Goal: Information Seeking & Learning: Check status

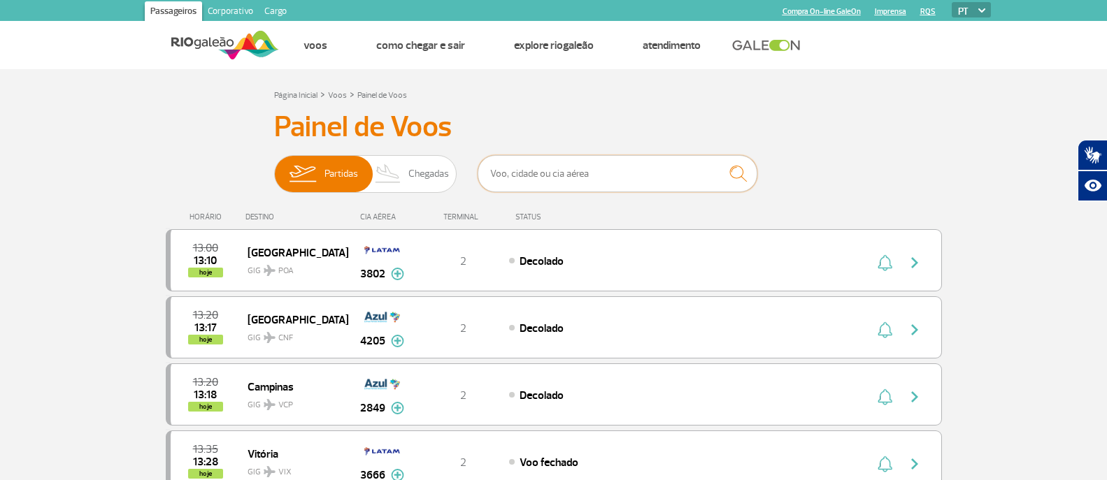
click at [510, 169] on input "text" at bounding box center [618, 173] width 280 height 37
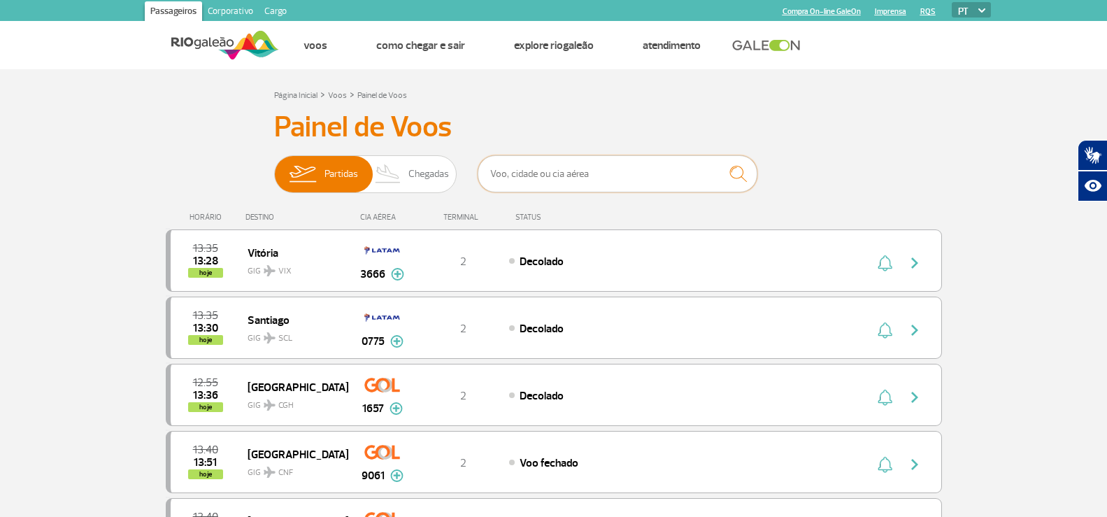
click at [602, 177] on input "text" at bounding box center [618, 173] width 280 height 37
type input "iberia"
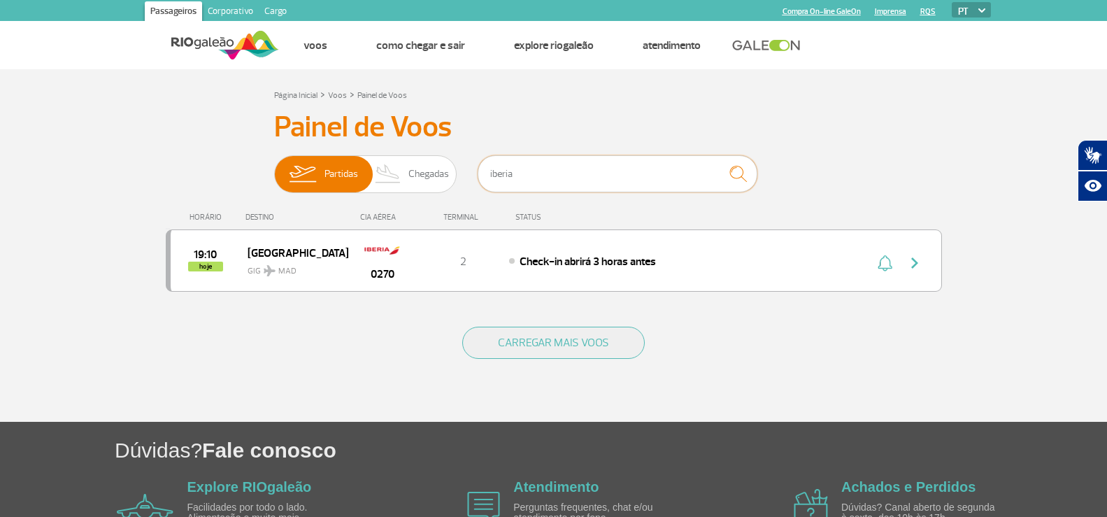
drag, startPoint x: 518, startPoint y: 162, endPoint x: 324, endPoint y: 151, distance: 194.7
click at [297, 155] on div "Partidas Chegadas iberia" at bounding box center [553, 176] width 559 height 42
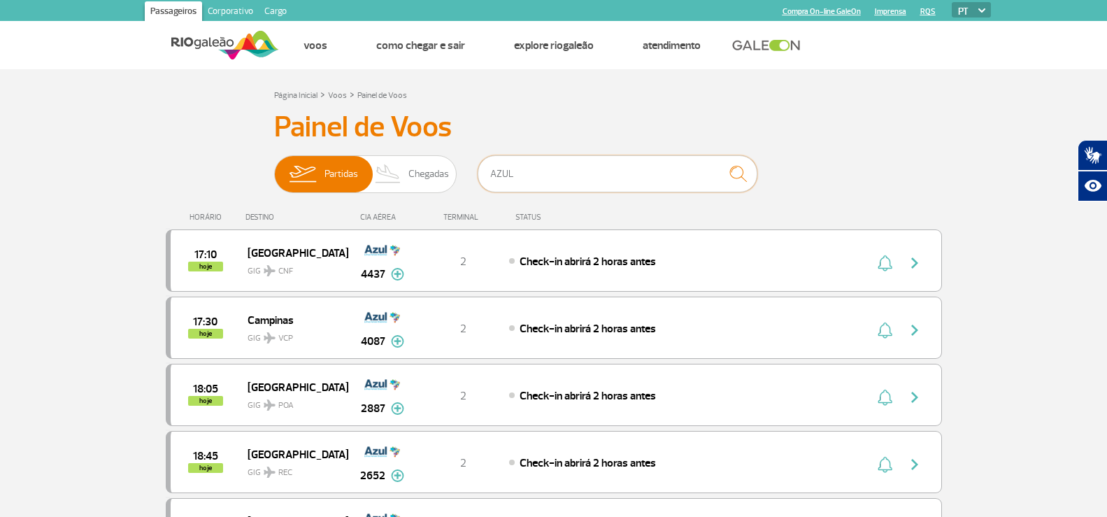
drag, startPoint x: 523, startPoint y: 164, endPoint x: 366, endPoint y: 151, distance: 157.8
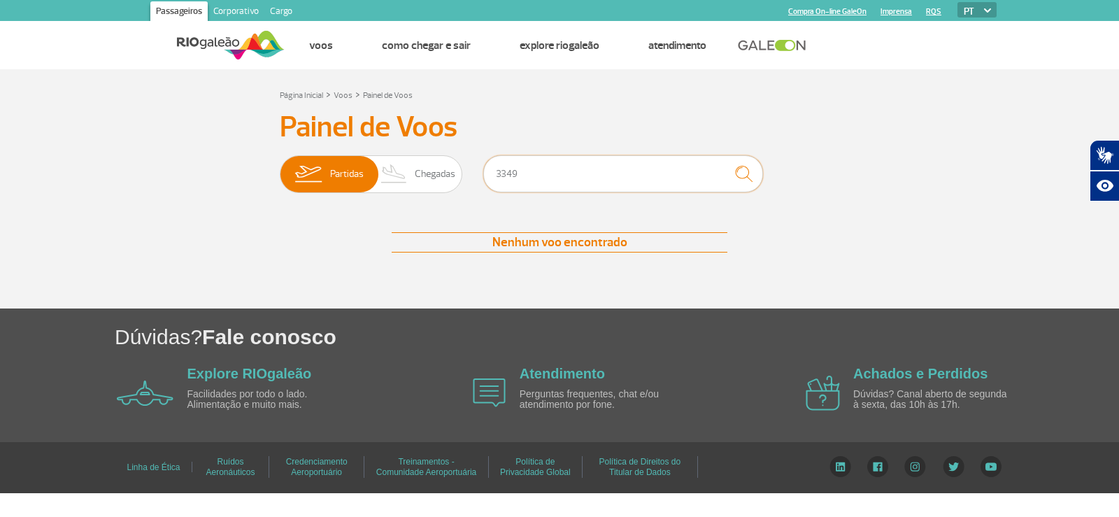
type input "3349"
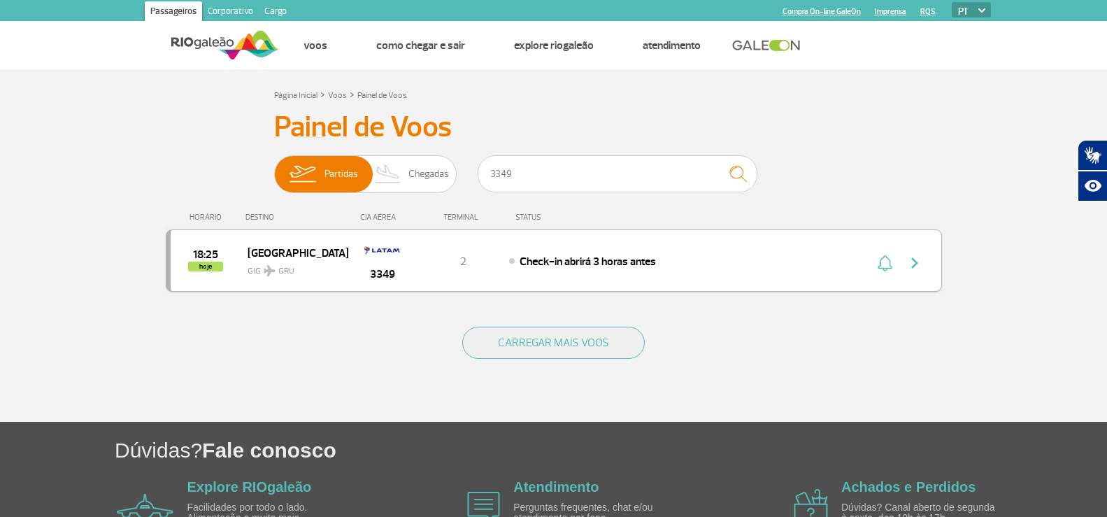
click at [629, 274] on div "18:25 hoje São Paulo GIG GRU 3349 2 Check-in abrirá 3 horas antes" at bounding box center [554, 260] width 776 height 62
click at [660, 270] on div "18:25 hoje São Paulo GIG GRU 3349 2 Check-in abrirá 3 horas antes" at bounding box center [554, 260] width 776 height 62
click at [688, 257] on div "Check-in abrirá 3 horas antes" at bounding box center [663, 260] width 308 height 15
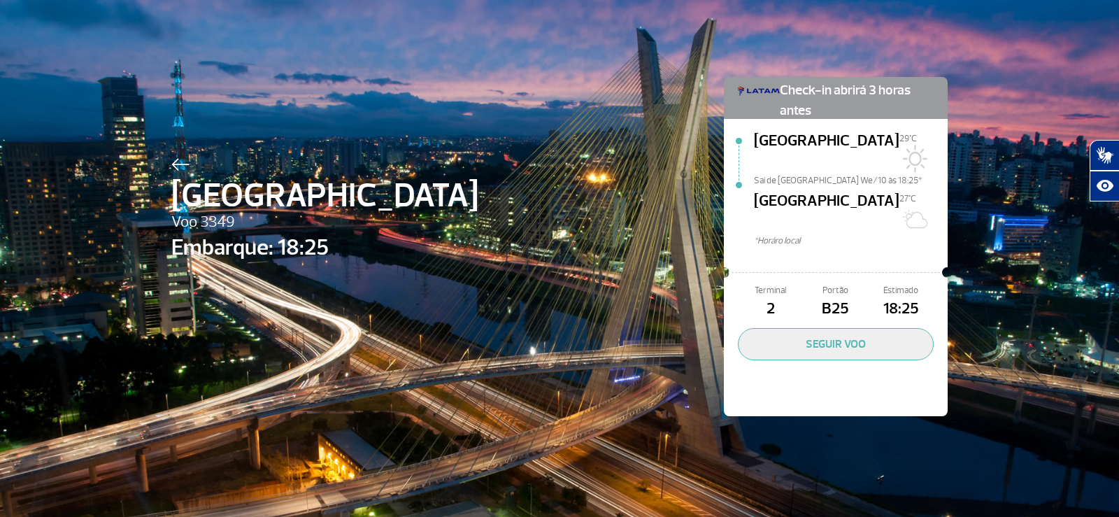
click at [172, 160] on img at bounding box center [180, 164] width 18 height 13
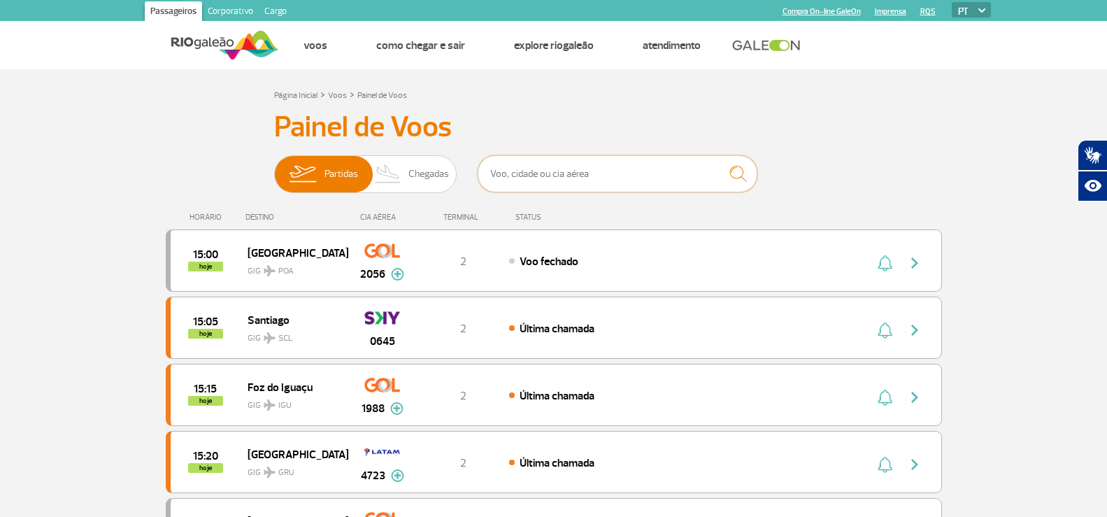
click at [606, 160] on input "text" at bounding box center [618, 173] width 280 height 37
type input "2887"
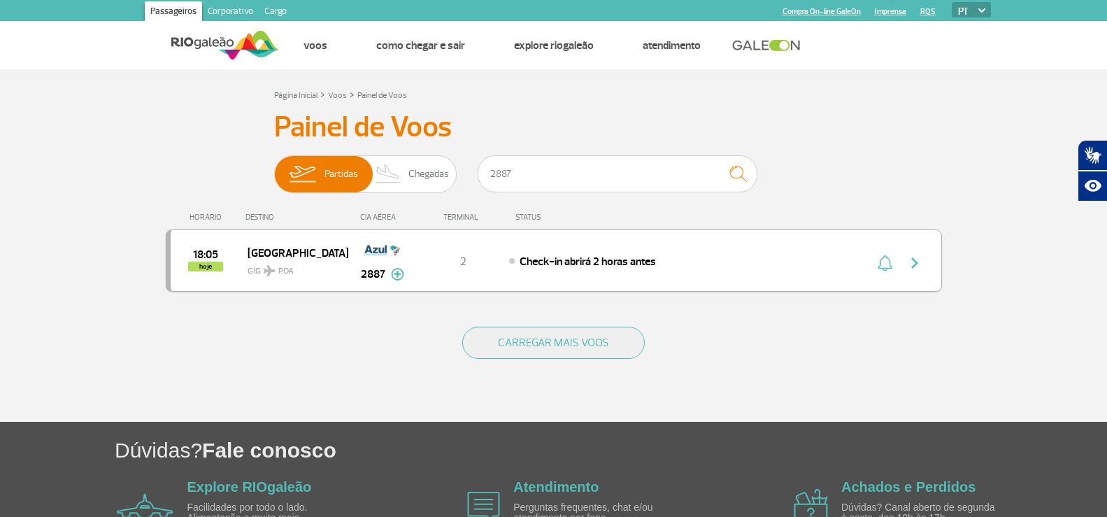
click at [642, 236] on div "18:05 hoje Porto Alegre GIG POA 2887 2 Check-in abrirá 2 horas antes Parcerias:…" at bounding box center [554, 260] width 776 height 62
click at [640, 271] on div "18:05 hoje Porto Alegre GIG POA 2887 2 Check-in abrirá 2 horas antes Parcerias:…" at bounding box center [554, 260] width 776 height 62
click at [536, 273] on div "18:05 hoje Porto Alegre GIG POA 2887 2 Check-in abrirá 2 horas antes Parcerias:…" at bounding box center [554, 260] width 776 height 62
click at [701, 263] on div "Check-in abrirá 2 horas antes" at bounding box center [663, 260] width 308 height 15
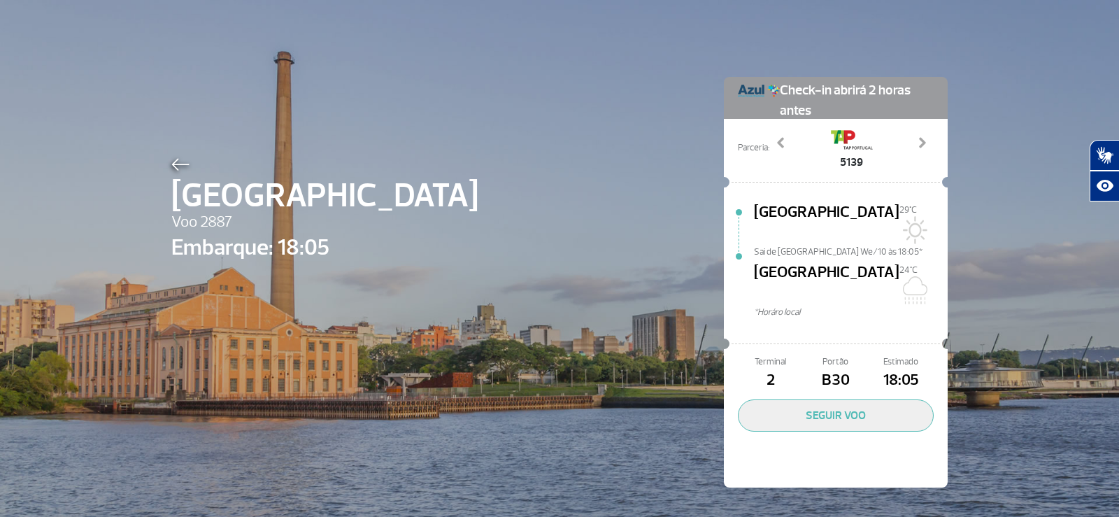
click at [164, 153] on div "Porto Alegre Voo 2887 Embarque: 18:05 Check-in abrirá 2 horas antes Parceria: 5…" at bounding box center [559, 261] width 797 height 522
click at [171, 166] on img at bounding box center [180, 164] width 18 height 13
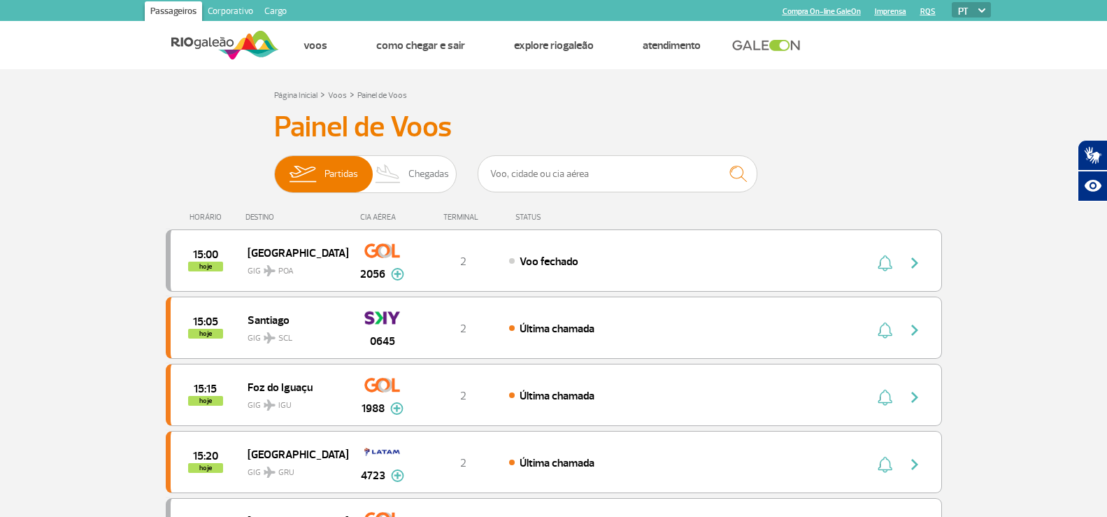
click at [821, 201] on div "HORÁRIO DESTINO CIA AÉREA TERMINAL STATUS" at bounding box center [554, 210] width 776 height 27
drag, startPoint x: 534, startPoint y: 175, endPoint x: 501, endPoint y: 153, distance: 39.4
click at [534, 175] on input "text" at bounding box center [618, 173] width 280 height 37
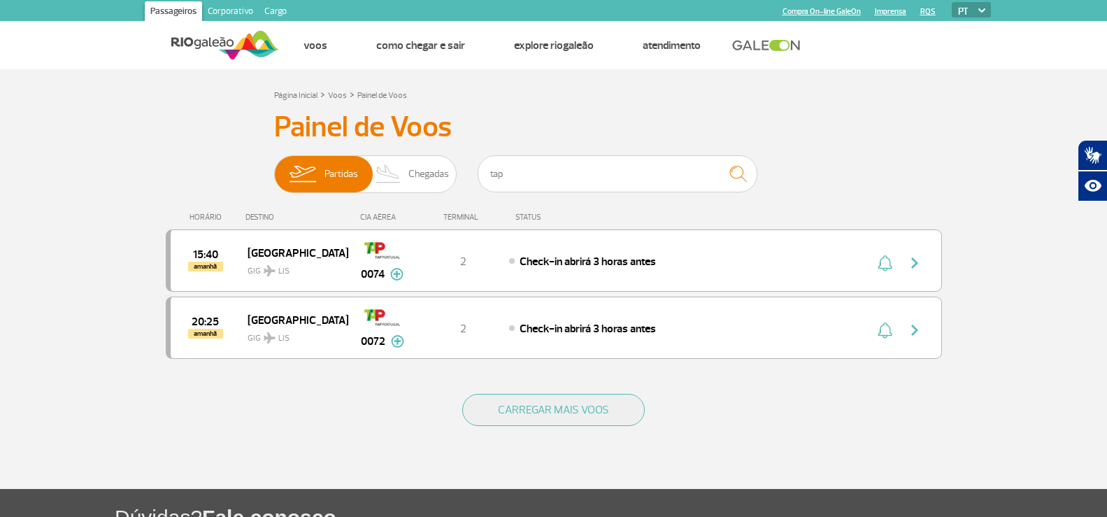
click at [78, 279] on section "Página Inicial > Voos > Painel de Voos Painel de Voos Partidas Chegadas tap 15:…" at bounding box center [553, 279] width 1107 height 420
drag, startPoint x: 338, startPoint y: 145, endPoint x: 144, endPoint y: 175, distance: 196.6
click at [144, 175] on section "Página Inicial > Voos > Painel de Voos Painel de Voos Partidas Chegadas tap 15:…" at bounding box center [553, 279] width 1107 height 420
click at [71, 193] on section "Página Inicial > Voos > Painel de Voos Painel de Voos Partidas Chegadas tap 15:…" at bounding box center [553, 279] width 1107 height 420
click at [15, 300] on section "Página Inicial > Voos > Painel de Voos Painel de Voos Partidas Chegadas tap 15:…" at bounding box center [553, 279] width 1107 height 420
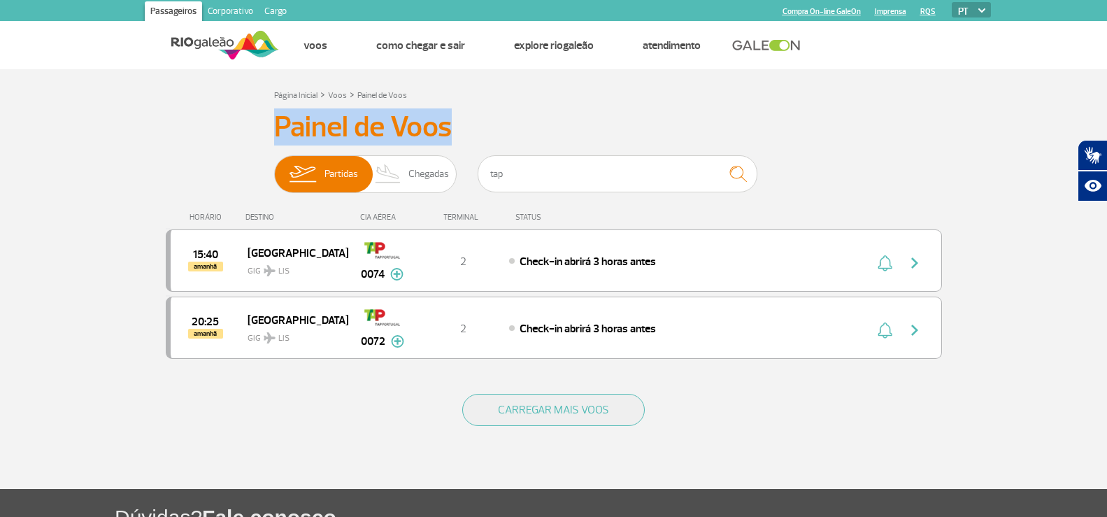
drag, startPoint x: 275, startPoint y: 131, endPoint x: 462, endPoint y: 134, distance: 186.7
click at [462, 134] on h3 "Painel de Voos" at bounding box center [553, 127] width 559 height 35
click at [455, 133] on h3 "Painel de Voos" at bounding box center [553, 127] width 559 height 35
drag, startPoint x: 448, startPoint y: 128, endPoint x: 94, endPoint y: 112, distance: 354.2
click at [94, 112] on section "Página Inicial > Voos > Painel de Voos Painel de Voos Partidas Chegadas tap 15:…" at bounding box center [553, 279] width 1107 height 420
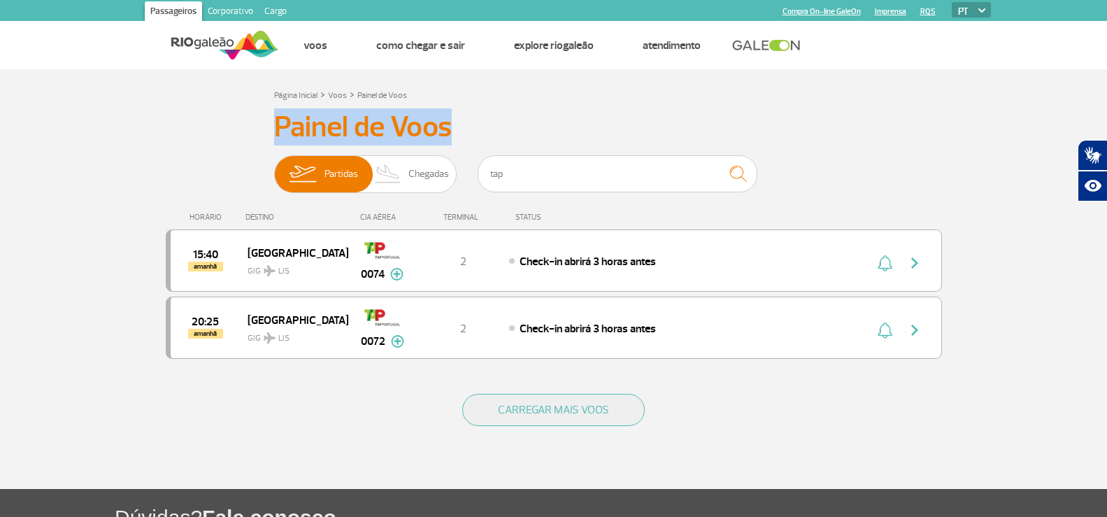
click at [96, 113] on section "Página Inicial > Voos > Painel de Voos Painel de Voos Partidas Chegadas tap 15:…" at bounding box center [553, 279] width 1107 height 420
click at [246, 123] on div "Painel de Voos Partidas Chegadas tap 15:40 amanhã Lisboa GIG LIS 0074 Parcerias…" at bounding box center [554, 243] width 776 height 266
drag, startPoint x: 275, startPoint y: 129, endPoint x: 470, endPoint y: 121, distance: 195.3
click at [470, 121] on h3 "Painel de Voos" at bounding box center [553, 127] width 559 height 35
drag, startPoint x: 469, startPoint y: 120, endPoint x: 450, endPoint y: 123, distance: 19.2
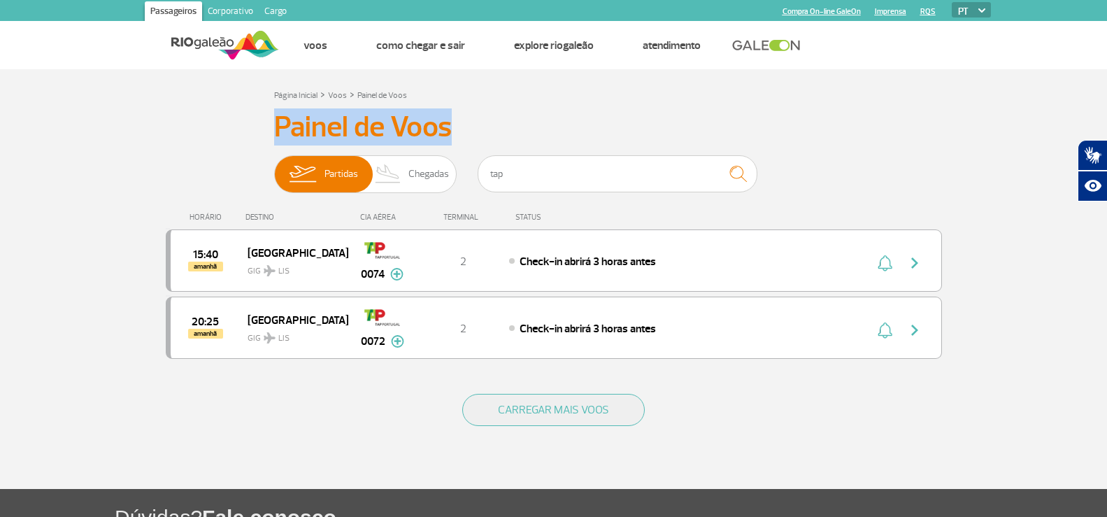
click at [468, 120] on h3 "Painel de Voos" at bounding box center [553, 127] width 559 height 35
click at [443, 128] on h3 "Painel de Voos" at bounding box center [553, 127] width 559 height 35
drag, startPoint x: 449, startPoint y: 130, endPoint x: 434, endPoint y: 131, distance: 14.8
click at [449, 131] on h3 "Painel de Voos" at bounding box center [553, 127] width 559 height 35
click at [224, 129] on div "Painel de Voos Partidas Chegadas tap 15:40 amanhã Lisboa GIG LIS 0074 Parcerias…" at bounding box center [554, 243] width 776 height 266
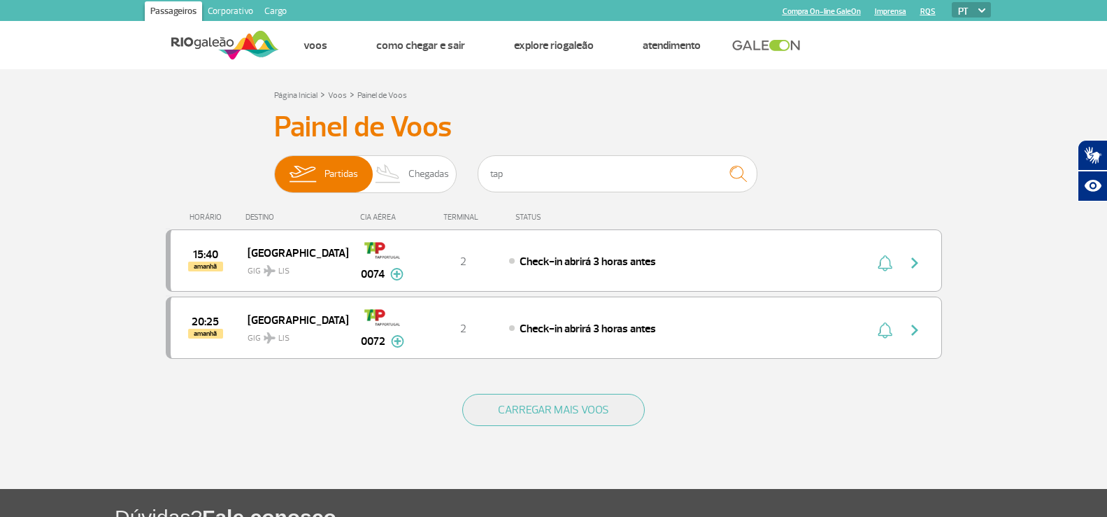
click at [908, 163] on div "Painel de Voos Partidas Chegadas tap 15:40 amanhã Lisboa GIG LIS 0074 Parcerias…" at bounding box center [554, 243] width 776 height 266
click at [796, 136] on h3 "Painel de Voos" at bounding box center [553, 127] width 559 height 35
click at [783, 445] on div "CARREGAR MAIS VOOS" at bounding box center [554, 432] width 776 height 113
click at [677, 177] on input "tap" at bounding box center [618, 173] width 280 height 37
click at [401, 515] on h1 "Dúvidas? Fale conosco" at bounding box center [611, 517] width 992 height 29
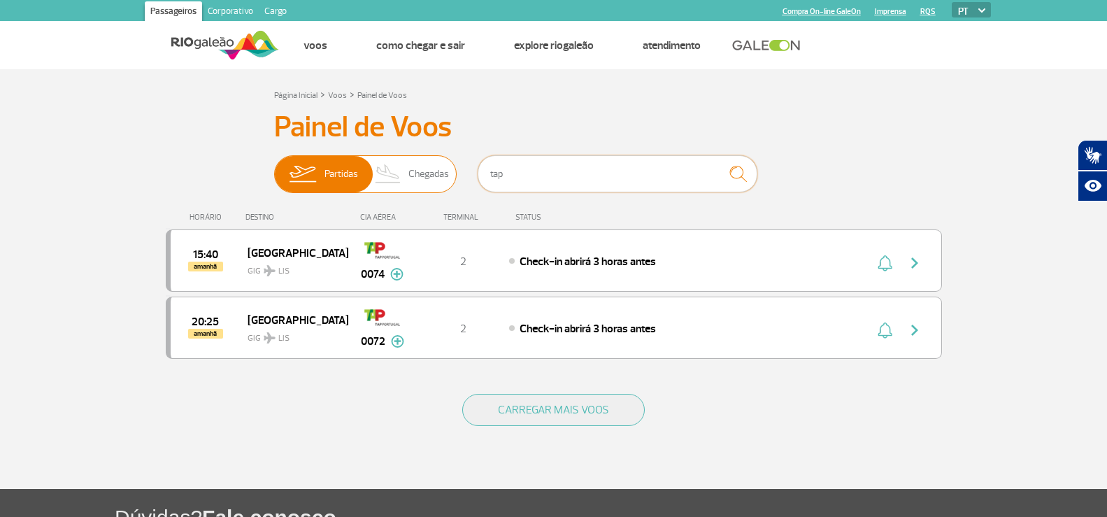
drag, startPoint x: 511, startPoint y: 187, endPoint x: 425, endPoint y: 178, distance: 86.6
click at [425, 178] on div "Partidas Chegadas tap" at bounding box center [553, 176] width 559 height 42
click at [442, 173] on span "Chegadas" at bounding box center [428, 174] width 41 height 36
click at [274, 167] on input "Partidas Chegadas" at bounding box center [274, 167] width 0 height 0
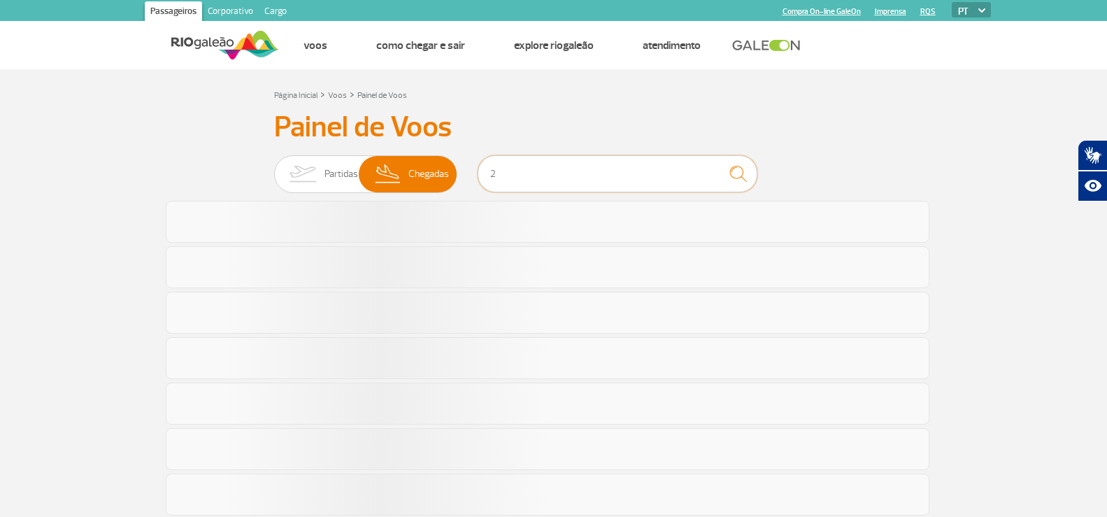
click at [501, 169] on input "2" at bounding box center [618, 173] width 280 height 37
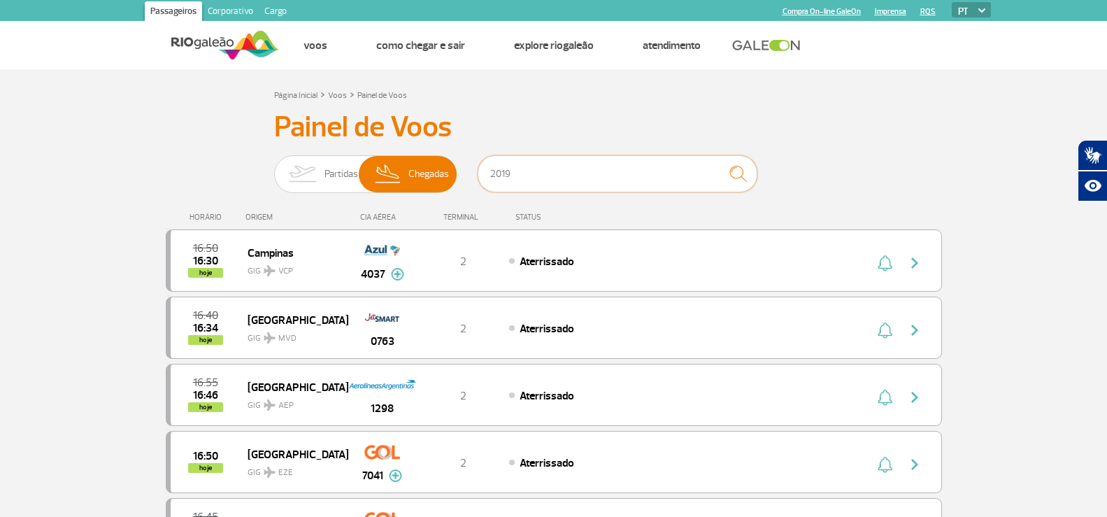
type input "2019"
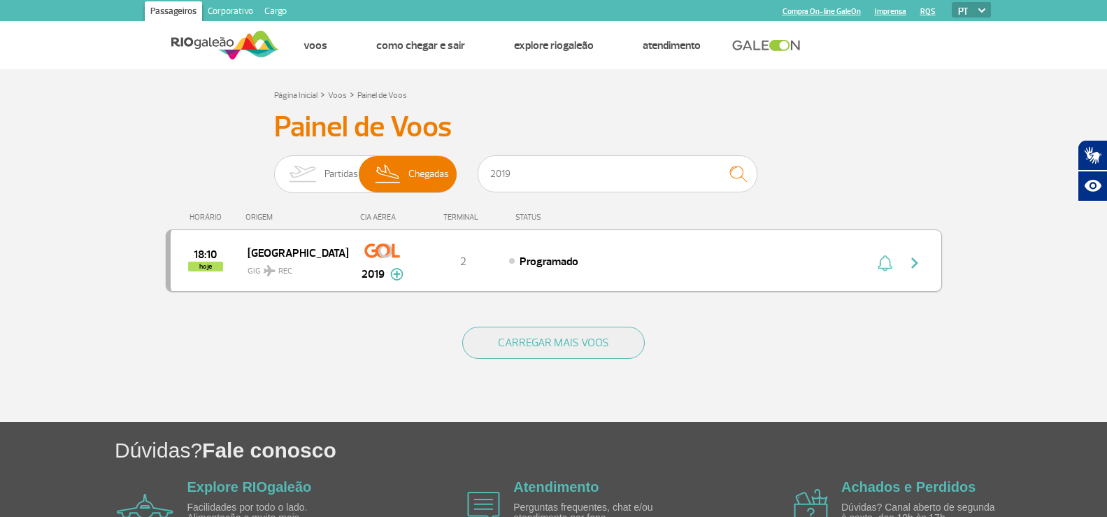
click at [563, 271] on div "18:10 hoje Recife GIG REC 2019 2 Programado Parcerias: Air France 1902 Air Fran…" at bounding box center [554, 260] width 776 height 62
click at [604, 266] on div "Programado" at bounding box center [663, 260] width 308 height 15
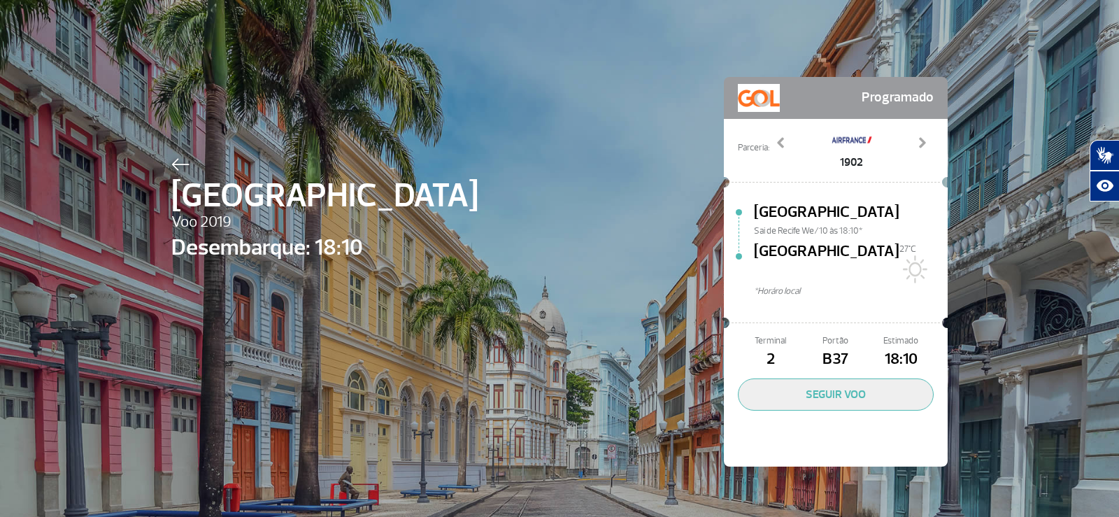
click at [183, 161] on img at bounding box center [180, 164] width 18 height 13
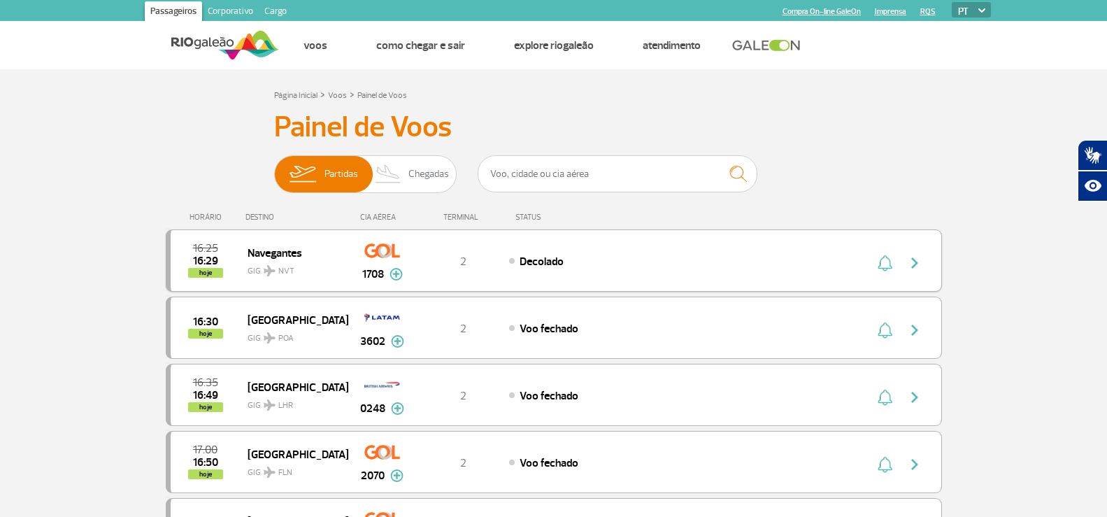
click at [799, 261] on div "Decolado" at bounding box center [663, 260] width 308 height 15
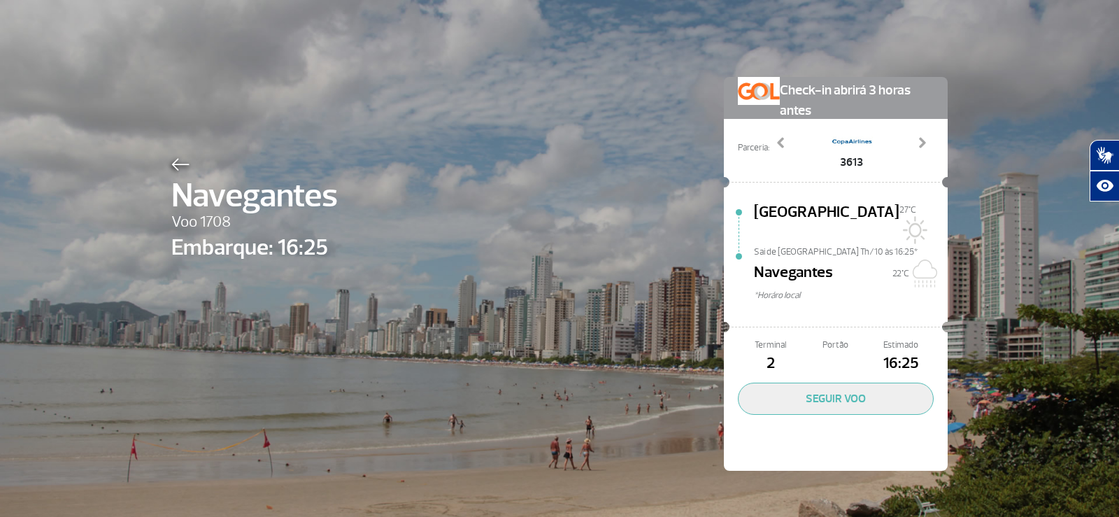
click at [185, 156] on div at bounding box center [254, 162] width 166 height 17
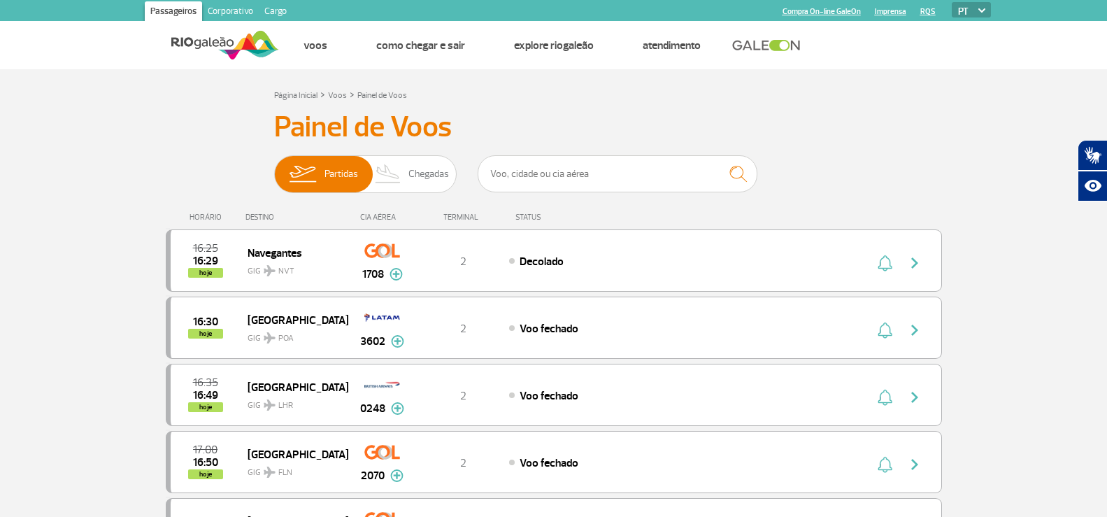
click at [729, 211] on div "HORÁRIO DESTINO CIA AÉREA TERMINAL STATUS" at bounding box center [554, 210] width 776 height 27
click at [897, 344] on div "16:30 hoje Porto Alegre GIG POA 3602 2 Voo fechado Parcerias: Lufthansa 4674 De…" at bounding box center [554, 327] width 776 height 62
click at [643, 171] on input "text" at bounding box center [618, 173] width 280 height 37
